Goal: Information Seeking & Learning: Understand process/instructions

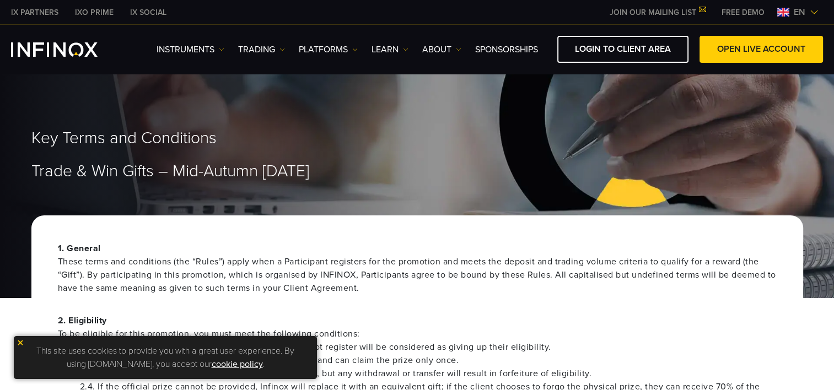
click at [805, 188] on div "Key Terms and Conditions Trade & Win Gifts – Mid-Autumn [DATE]" at bounding box center [417, 185] width 834 height 225
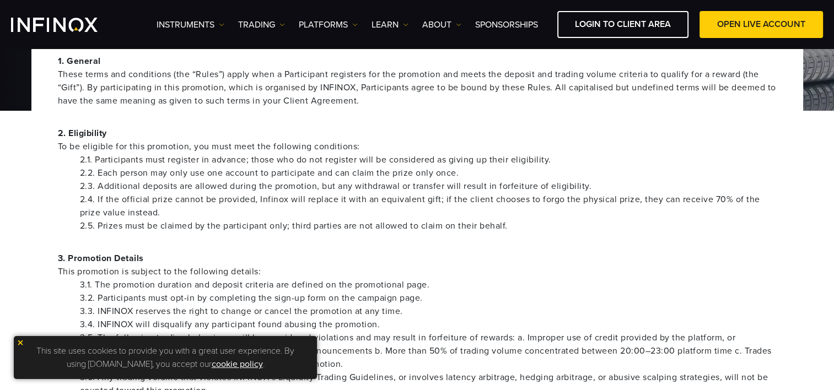
click at [488, 177] on li "2.2. Each person may only use one account to participate and can claim the priz…" at bounding box center [428, 173] width 697 height 13
click at [431, 199] on li "2.4. If the official prize cannot be provided, Infinox will replace it with an …" at bounding box center [428, 206] width 697 height 26
click at [452, 275] on span "This promotion is subject to the following details:" at bounding box center [417, 271] width 719 height 13
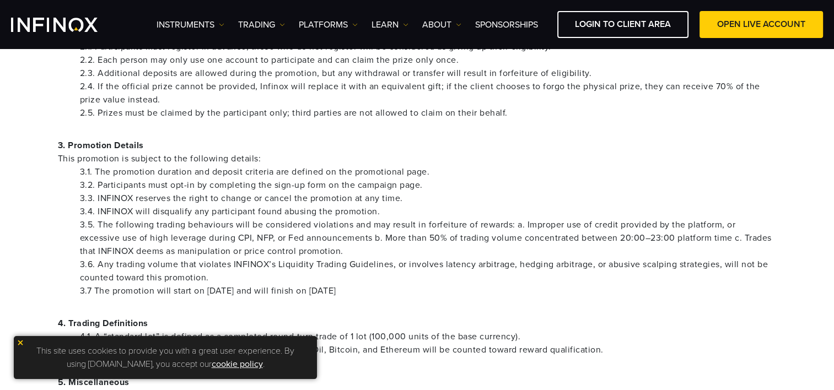
click at [591, 243] on li "3.5. The following trading behaviours will be considered violations and may res…" at bounding box center [428, 238] width 697 height 40
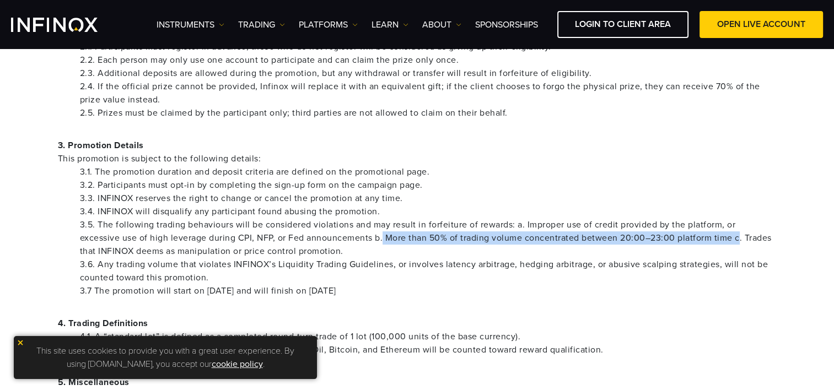
drag, startPoint x: 383, startPoint y: 241, endPoint x: 740, endPoint y: 239, distance: 357.4
click at [740, 239] on li "3.5. The following trading behaviours will be considered violations and may res…" at bounding box center [428, 238] width 697 height 40
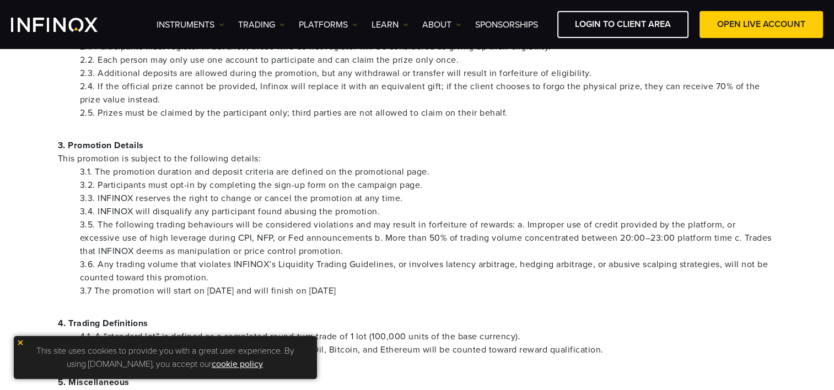
drag, startPoint x: 800, startPoint y: 290, endPoint x: 583, endPoint y: 344, distance: 224.0
click at [579, 351] on li "4.2. Only trading volume from Forex, Gold, Silver, Crude Oil, Bitcoin, and Ethe…" at bounding box center [428, 350] width 697 height 13
click at [620, 313] on div "1. General These terms and conditions (the “Rules”) apply when a Participant re…" at bounding box center [417, 262] width 772 height 695
click at [382, 248] on li "3.5. The following trading behaviours will be considered violations and may res…" at bounding box center [428, 238] width 697 height 40
click at [775, 193] on li "3.3. INFINOX reserves the right to change or cancel the promotion at any time." at bounding box center [428, 198] width 697 height 13
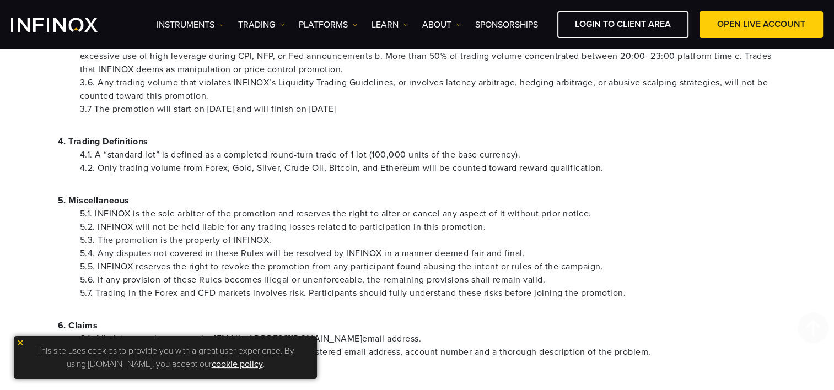
scroll to position [551, 0]
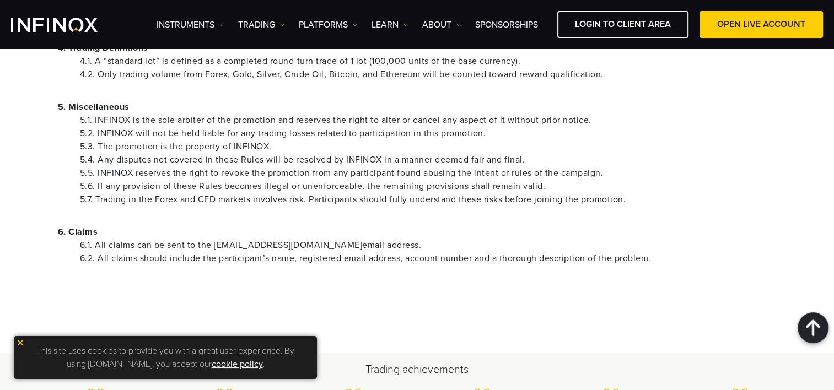
click at [759, 199] on li "5.7. Trading in the Forex and CFD markets involves risk. Participants should fu…" at bounding box center [428, 199] width 697 height 13
click at [710, 159] on li "5.4. Any disputes not covered in these Rules will be resolved by INFINOX in a m…" at bounding box center [428, 159] width 697 height 13
